Goal: Navigation & Orientation: Find specific page/section

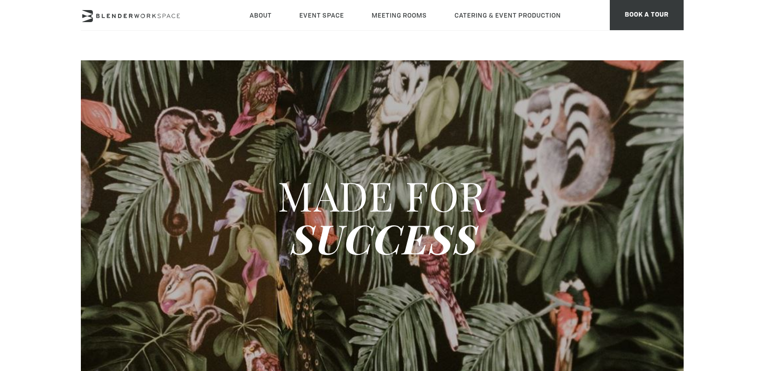
type div "[DATE]"
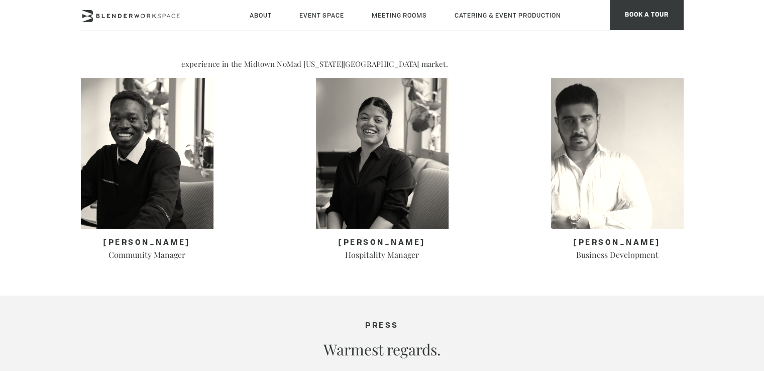
scroll to position [452, 0]
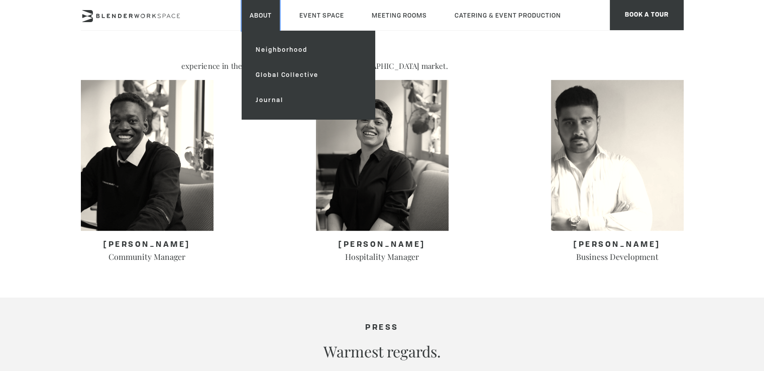
click at [243, 14] on link "About" at bounding box center [261, 15] width 38 height 31
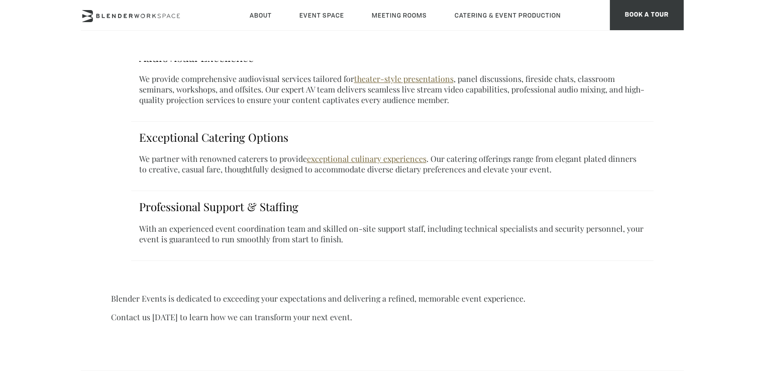
scroll to position [742, 0]
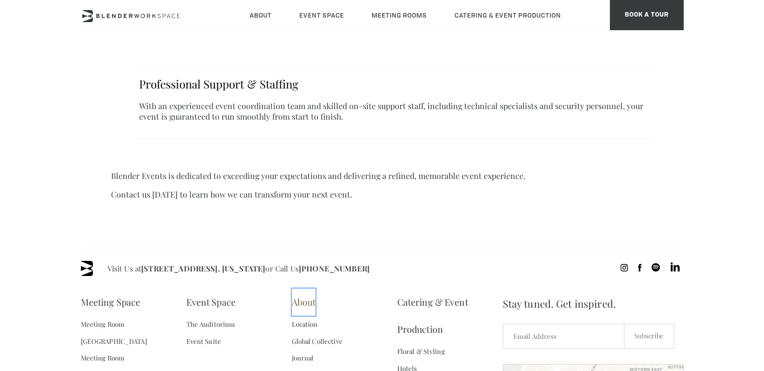
click at [308, 288] on link "About" at bounding box center [304, 301] width 24 height 27
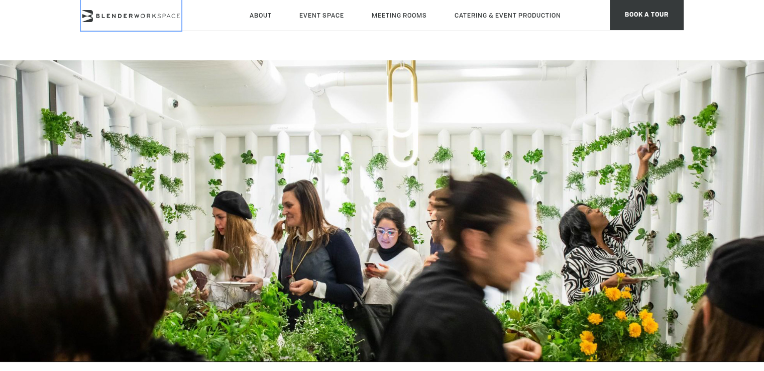
click at [127, 21] on icon at bounding box center [131, 16] width 100 height 12
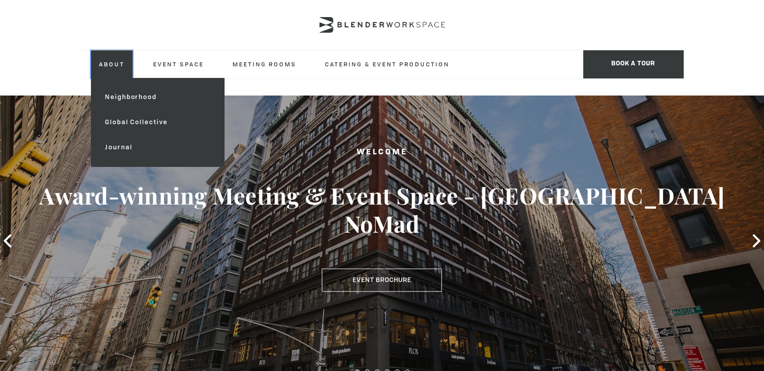
click at [91, 60] on link "About" at bounding box center [112, 64] width 42 height 28
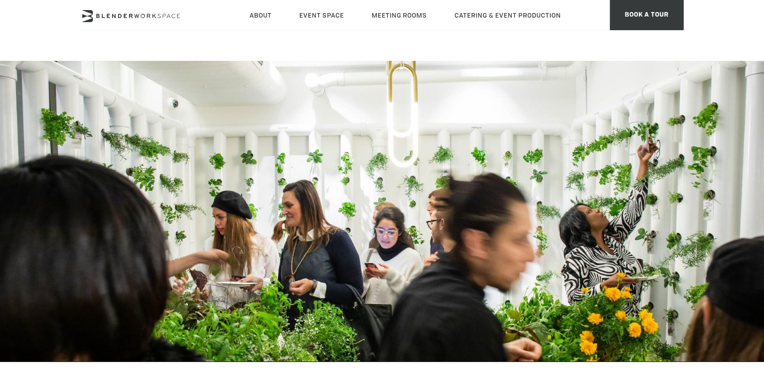
type div "2025-08-12"
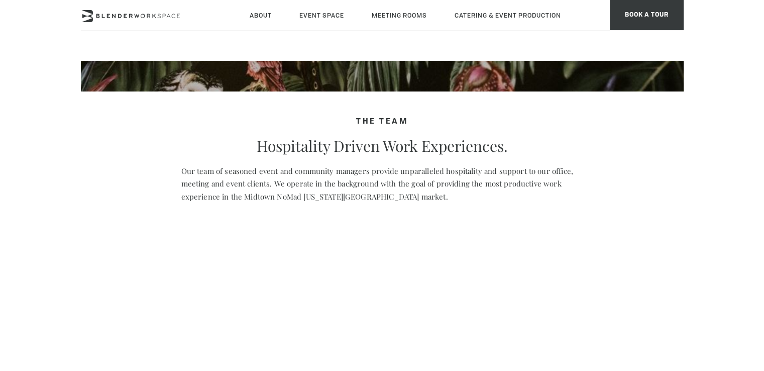
scroll to position [402, 0]
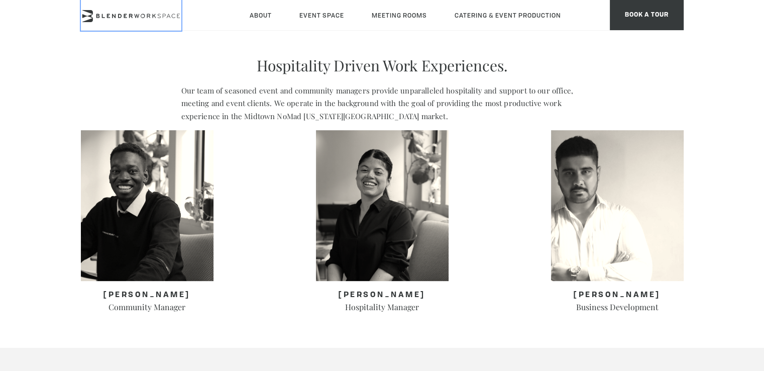
click at [117, 17] on icon at bounding box center [119, 16] width 4 height 4
